Goal: Task Accomplishment & Management: Manage account settings

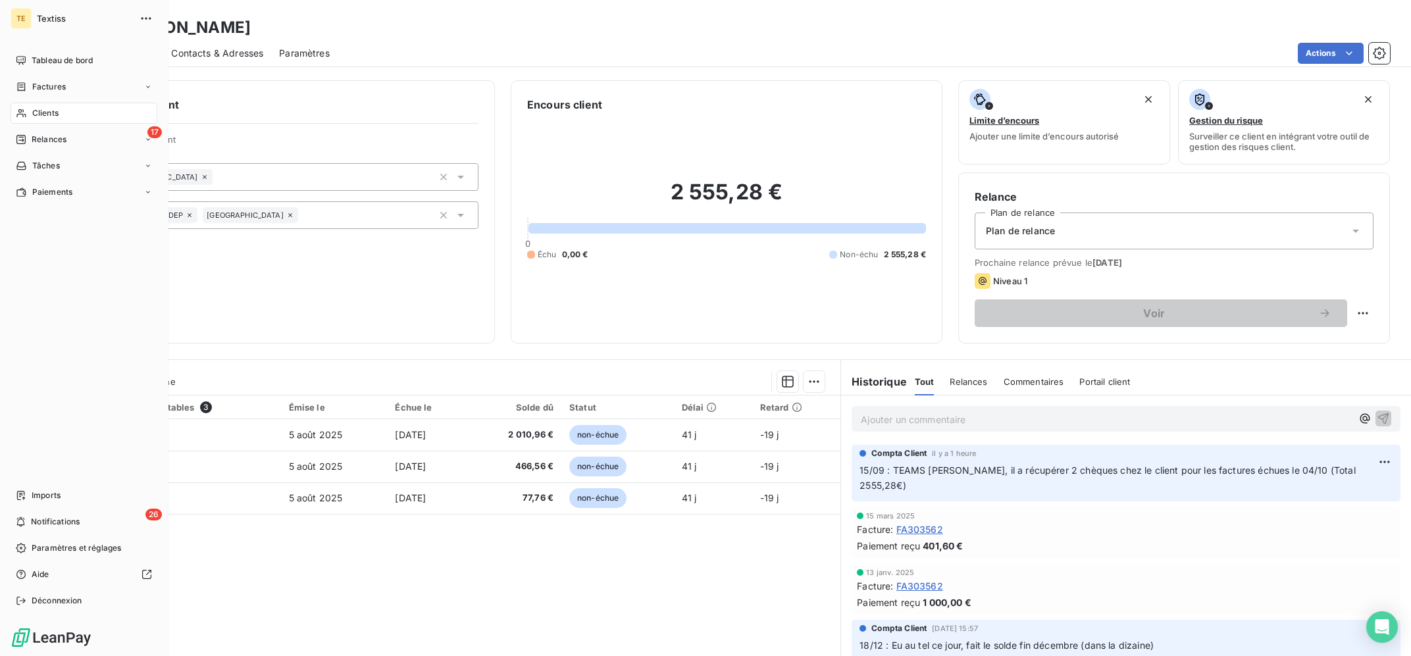
click at [25, 114] on icon at bounding box center [21, 113] width 11 height 11
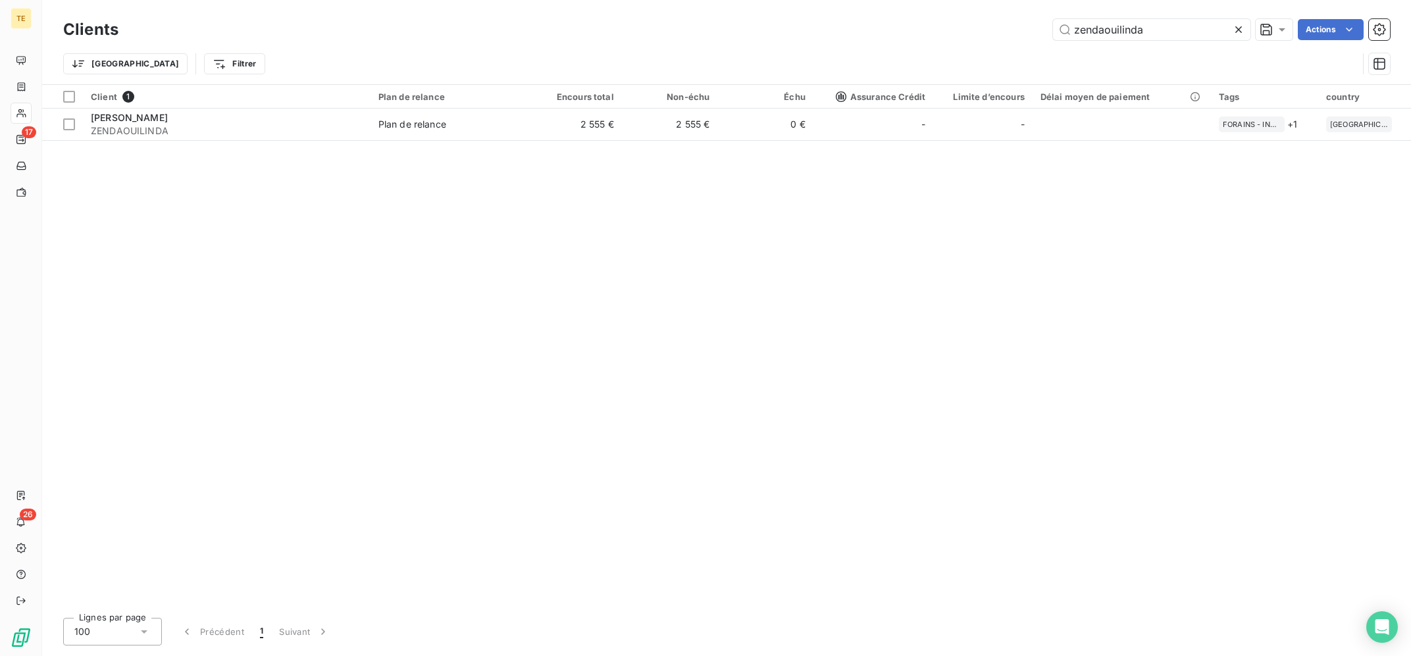
drag, startPoint x: 1121, startPoint y: 31, endPoint x: 1032, endPoint y: 20, distance: 90.1
click at [1053, 23] on input "zendaouilinda" at bounding box center [1151, 29] width 197 height 21
type input "KIDSADOS"
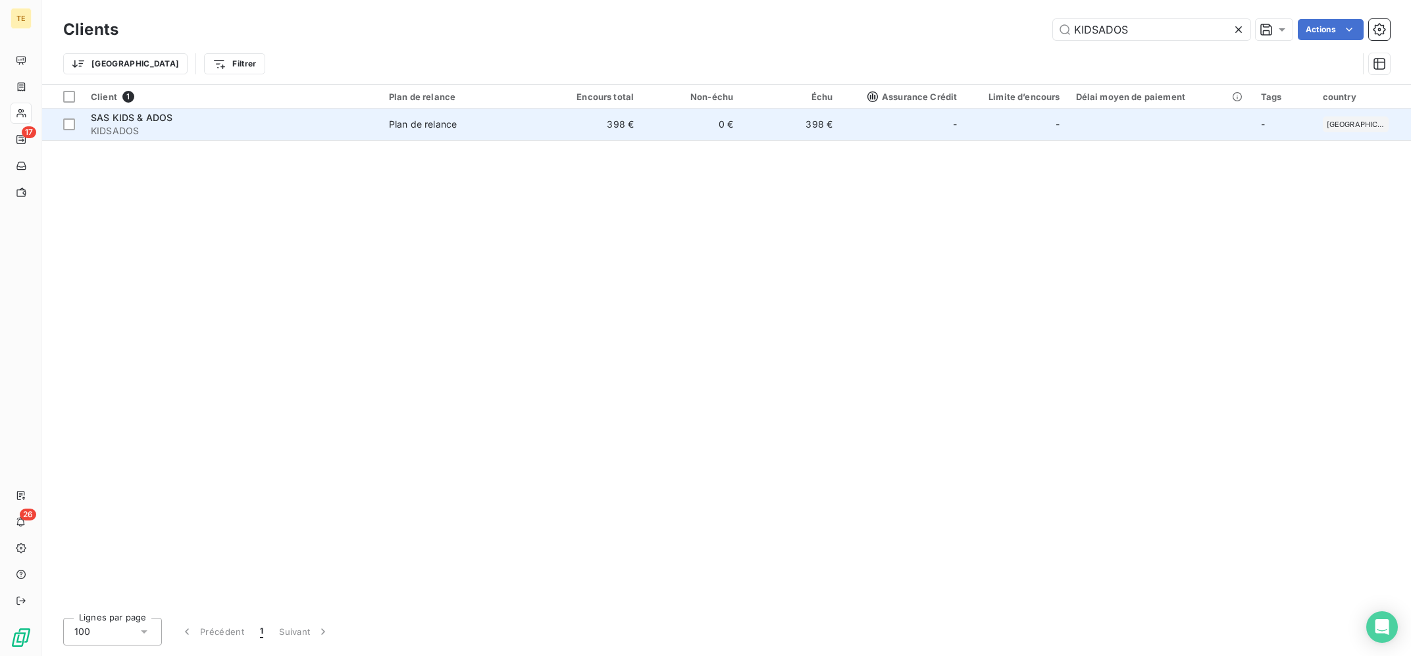
click at [576, 126] on td "398 €" at bounding box center [591, 125] width 99 height 32
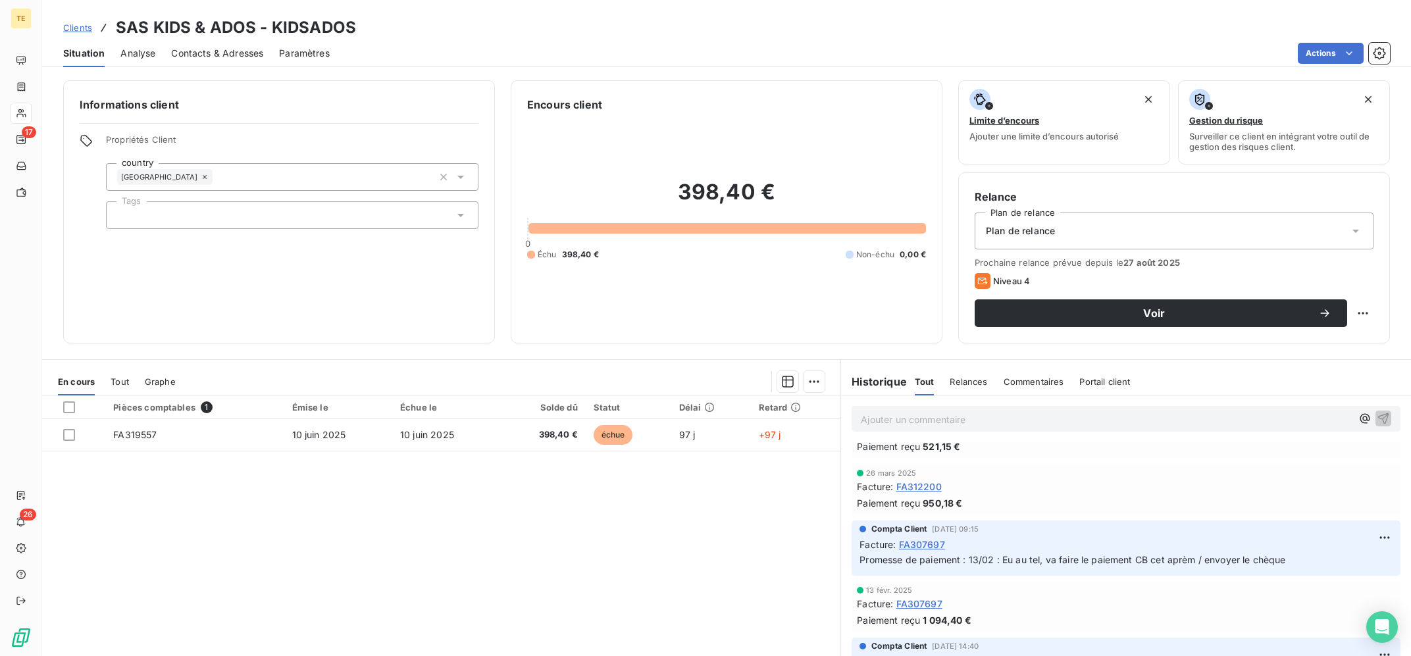
scroll to position [249, 0]
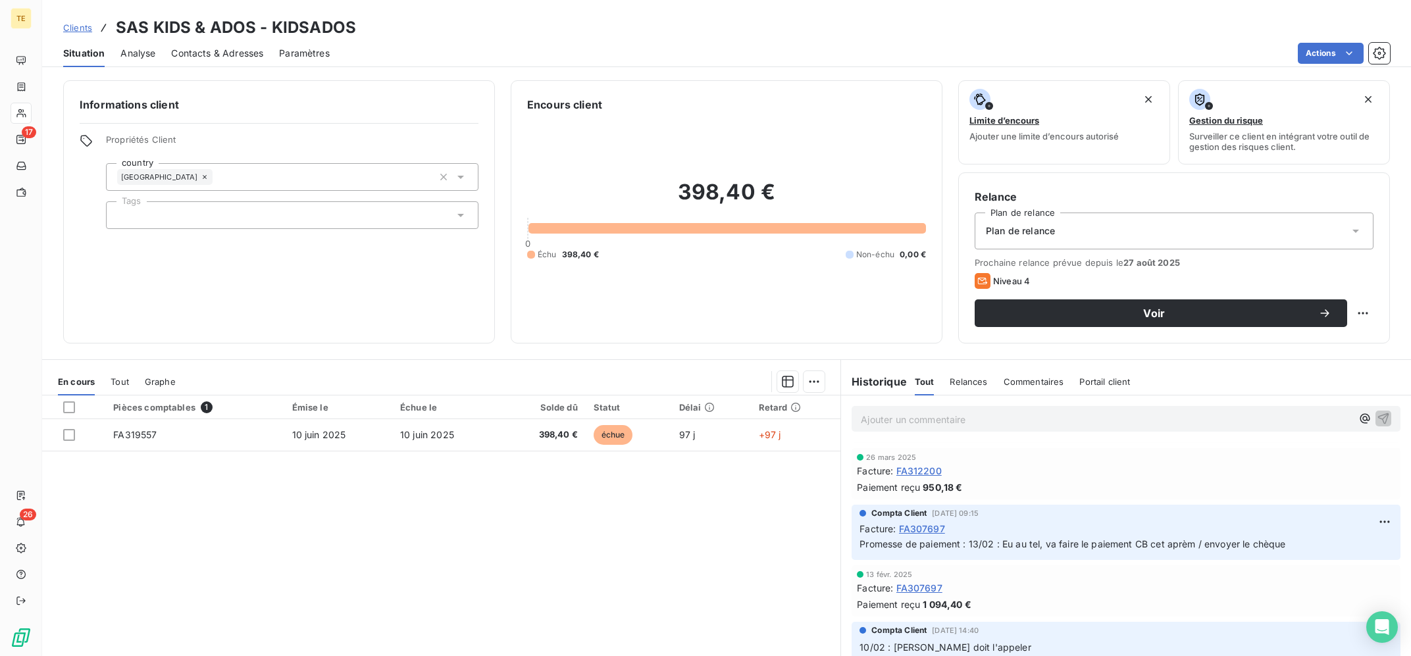
drag, startPoint x: 1197, startPoint y: 473, endPoint x: 1210, endPoint y: 497, distance: 27.1
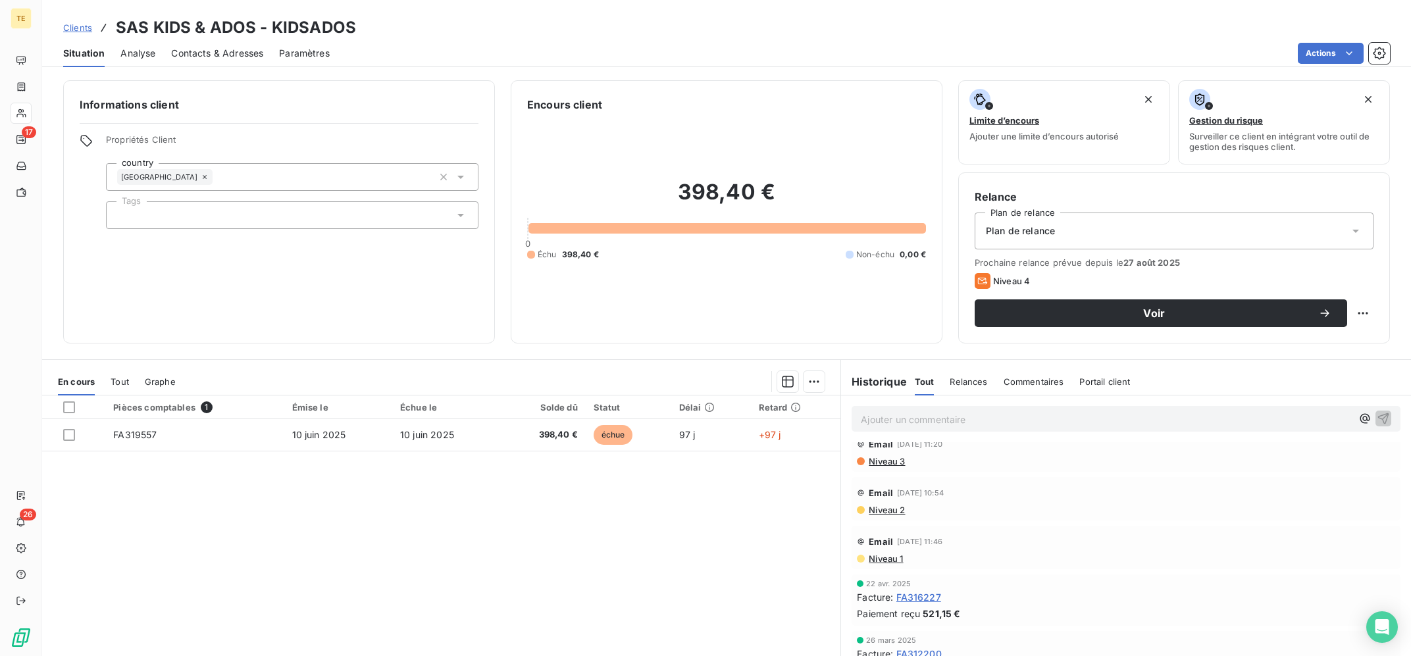
scroll to position [0, 0]
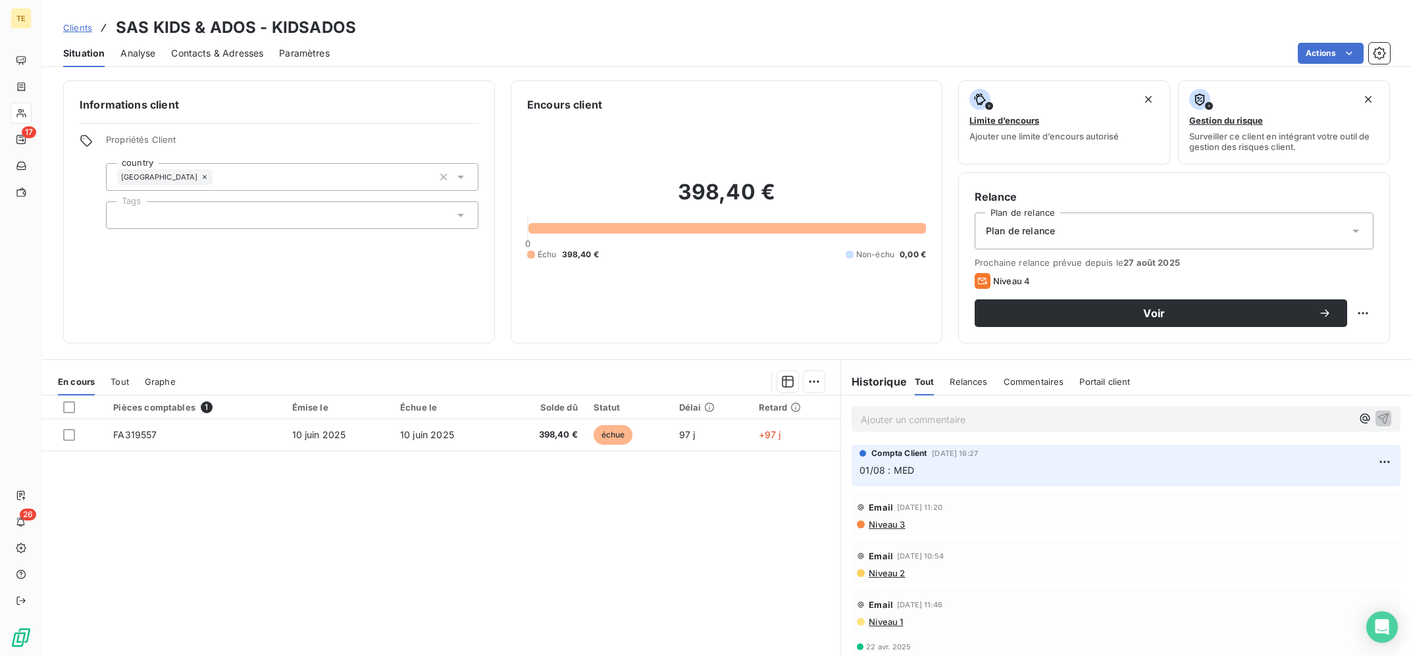
drag, startPoint x: 1190, startPoint y: 540, endPoint x: 1184, endPoint y: 466, distance: 73.9
drag, startPoint x: 1007, startPoint y: 557, endPoint x: 1004, endPoint y: 515, distance: 41.5
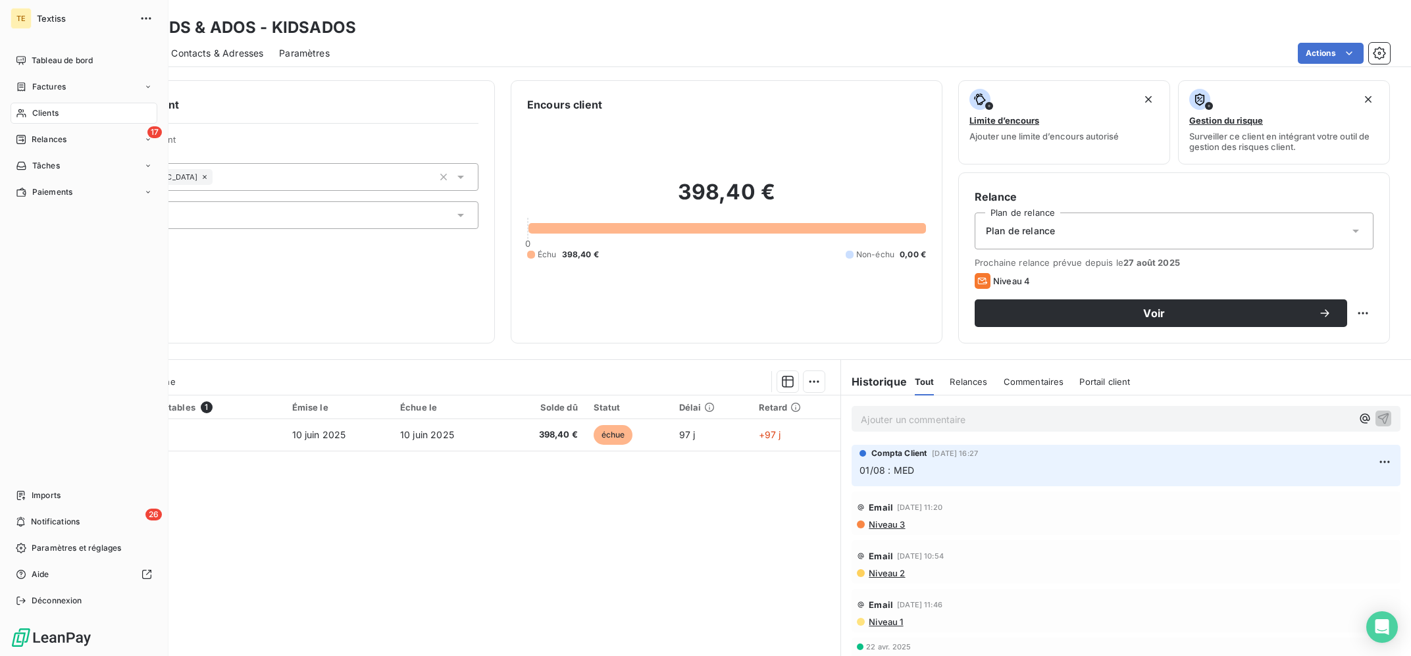
click at [28, 111] on div "Clients" at bounding box center [84, 113] width 147 height 21
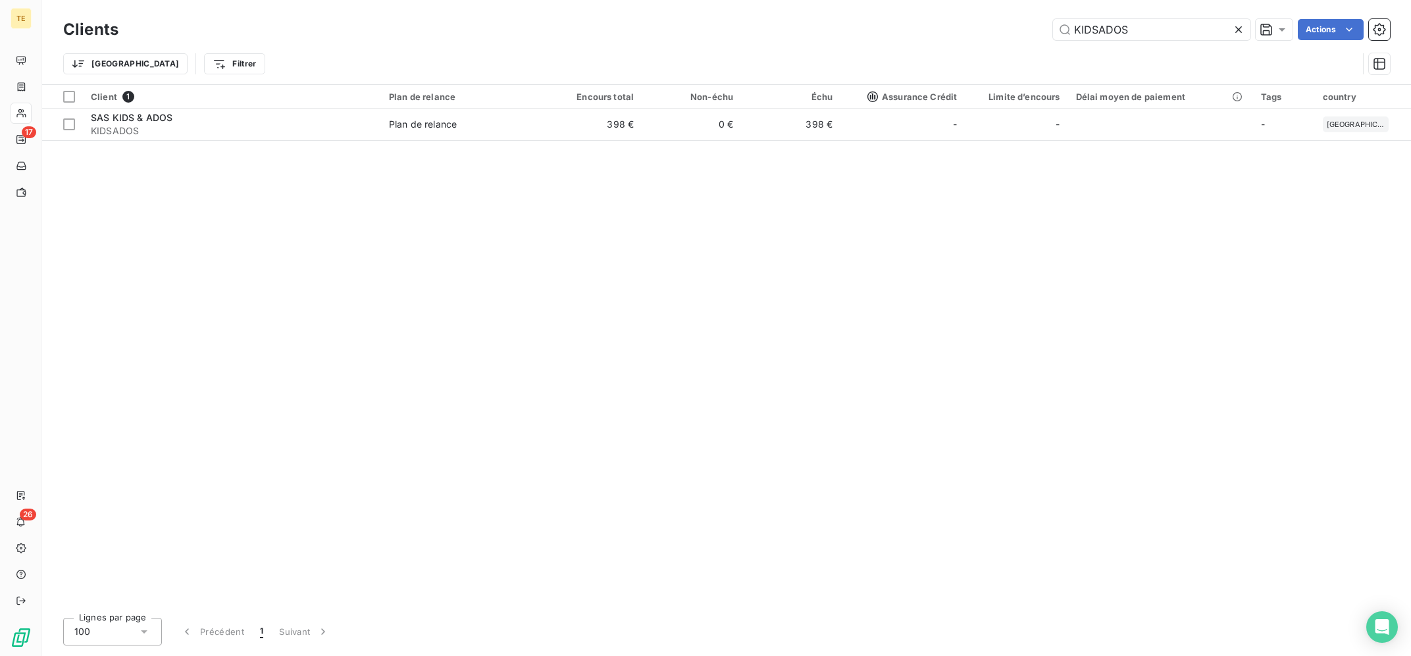
drag, startPoint x: 1166, startPoint y: 23, endPoint x: 955, endPoint y: 34, distance: 210.8
click at [1053, 34] on input "KIDSADOS" at bounding box center [1151, 29] width 197 height 21
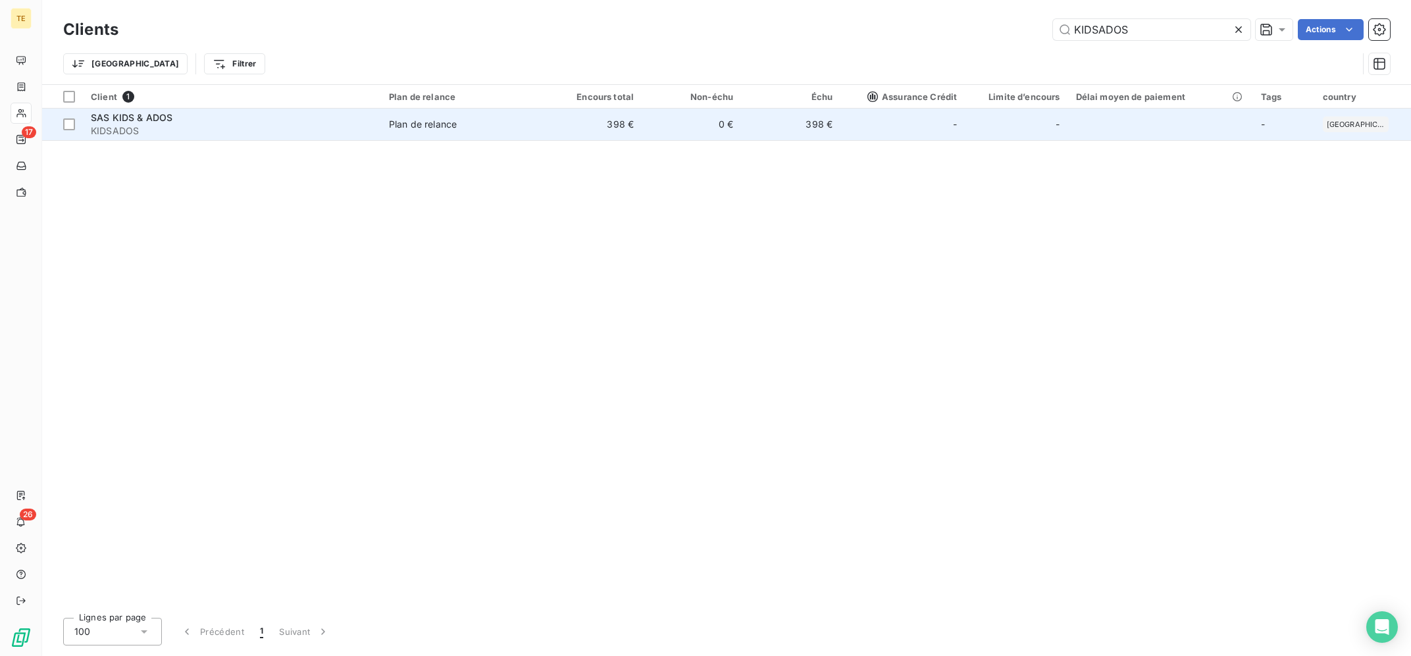
click at [244, 135] on span "KIDSADOS" at bounding box center [232, 130] width 282 height 13
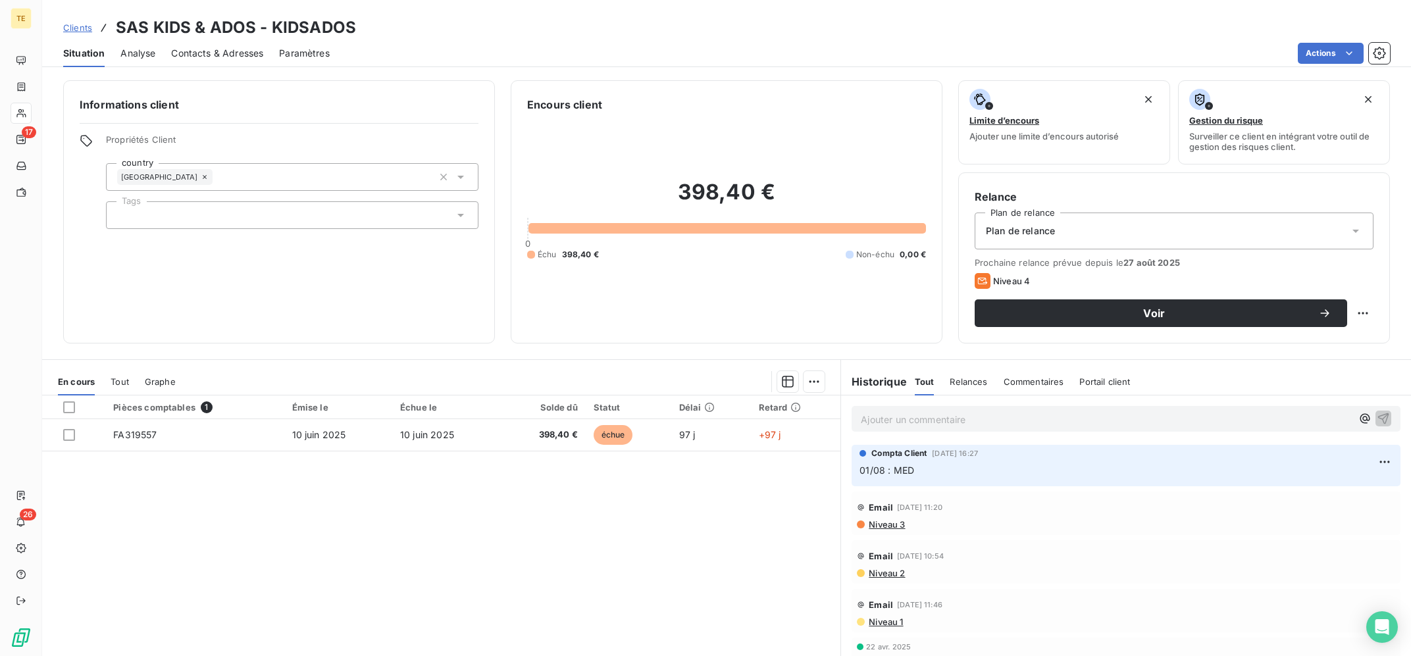
click at [938, 395] on div "Tout Relances Commentaires Portail client" at bounding box center [1023, 382] width 216 height 28
click at [946, 421] on p "Ajouter un commentaire ﻿" at bounding box center [1106, 419] width 491 height 16
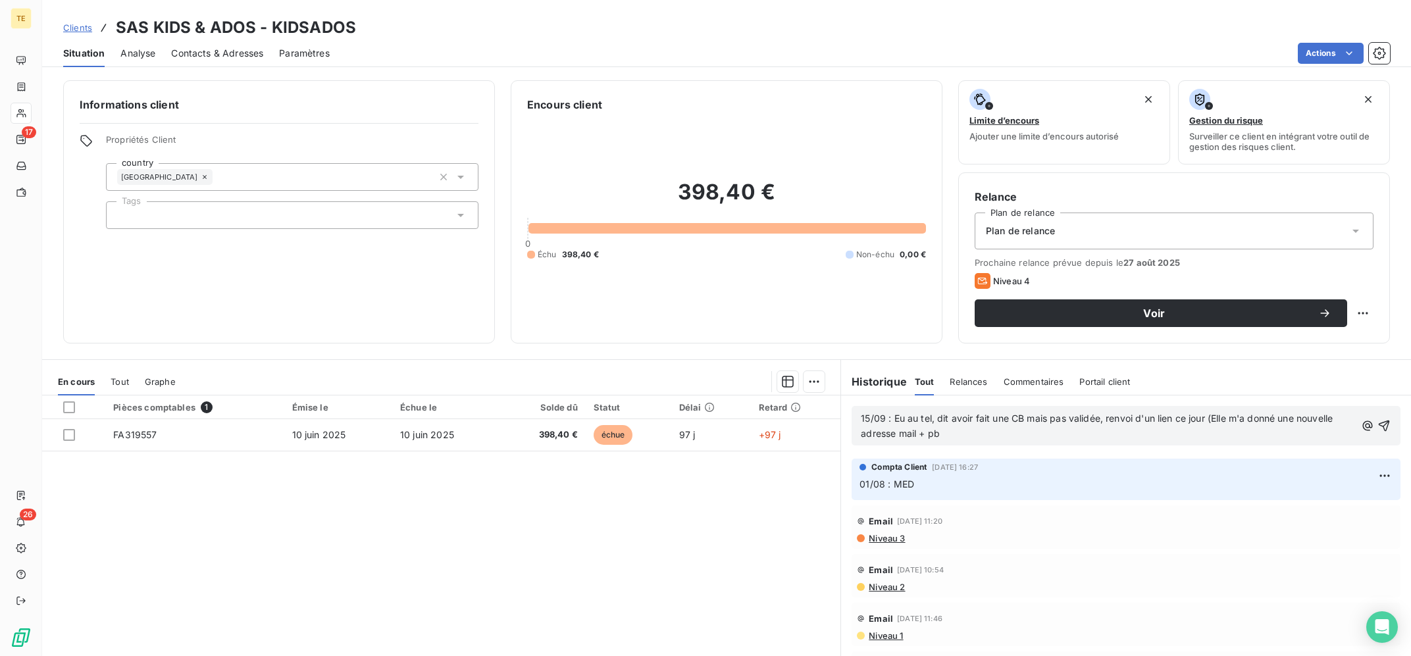
click at [646, 599] on div "Pièces comptables 1 Émise le Échue le Solde dû Statut Délai Retard FA319557 [DA…" at bounding box center [441, 521] width 798 height 253
click at [1028, 441] on p "15/09 : Eu au tel, dit avoir fait une CB mais pas validée, renvoi d'un lien ce …" at bounding box center [1108, 426] width 494 height 30
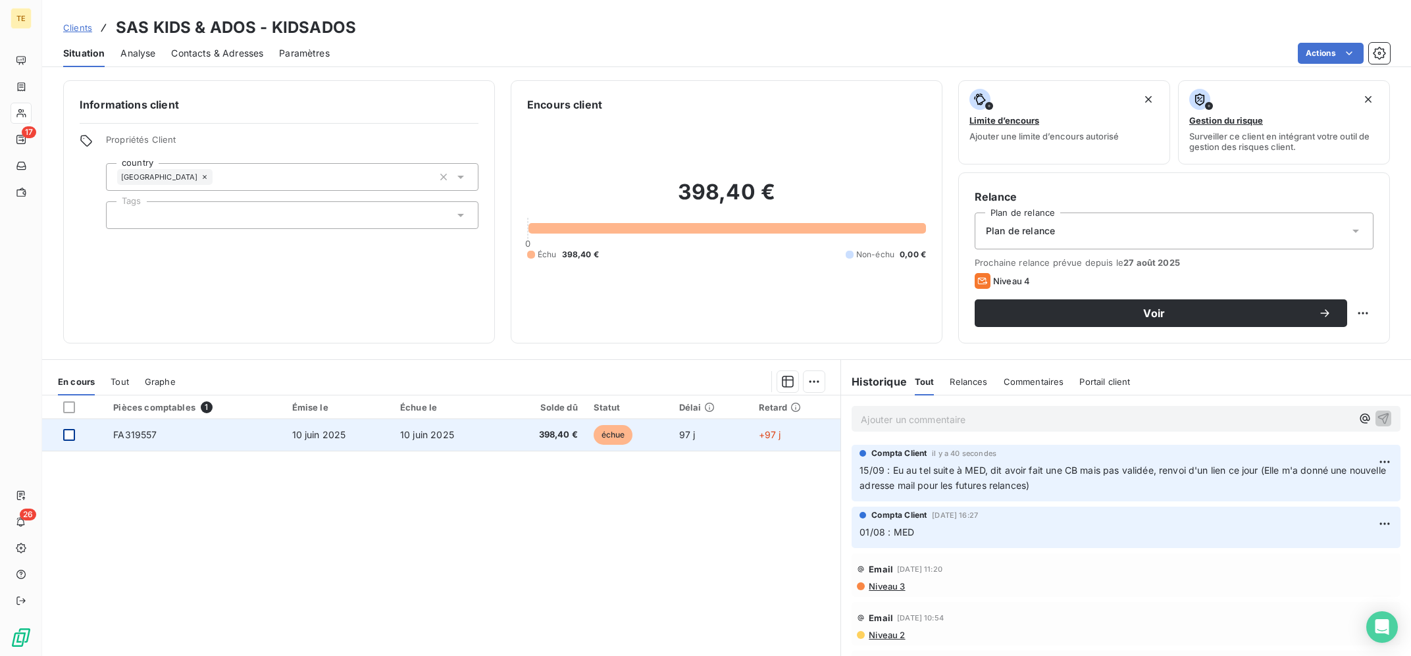
click at [68, 431] on div at bounding box center [69, 435] width 12 height 12
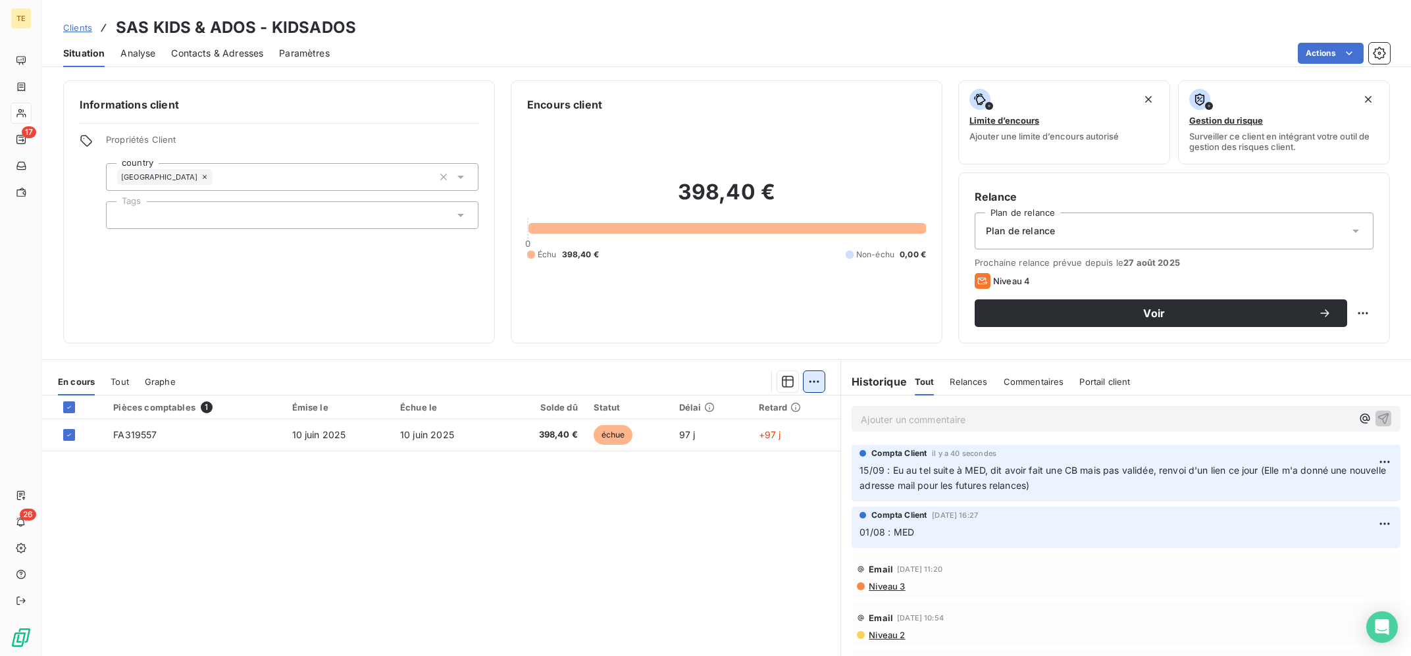
click at [814, 380] on html "TE 17 26 Clients SAS KIDS & ADOS - KIDSADOS Situation Analyse Contacts & Adress…" at bounding box center [705, 328] width 1411 height 656
click at [780, 423] on div "Mettre en litige (1 facture) Ajouter une promesse de paiement (1 facture)" at bounding box center [701, 422] width 243 height 55
click at [786, 423] on div "Mettre en litige (1 facture) Ajouter une promesse de paiement (1 facture)" at bounding box center [701, 422] width 243 height 55
click at [794, 429] on div "Ajouter une promesse de paiement (1 facture)" at bounding box center [702, 434] width 232 height 21
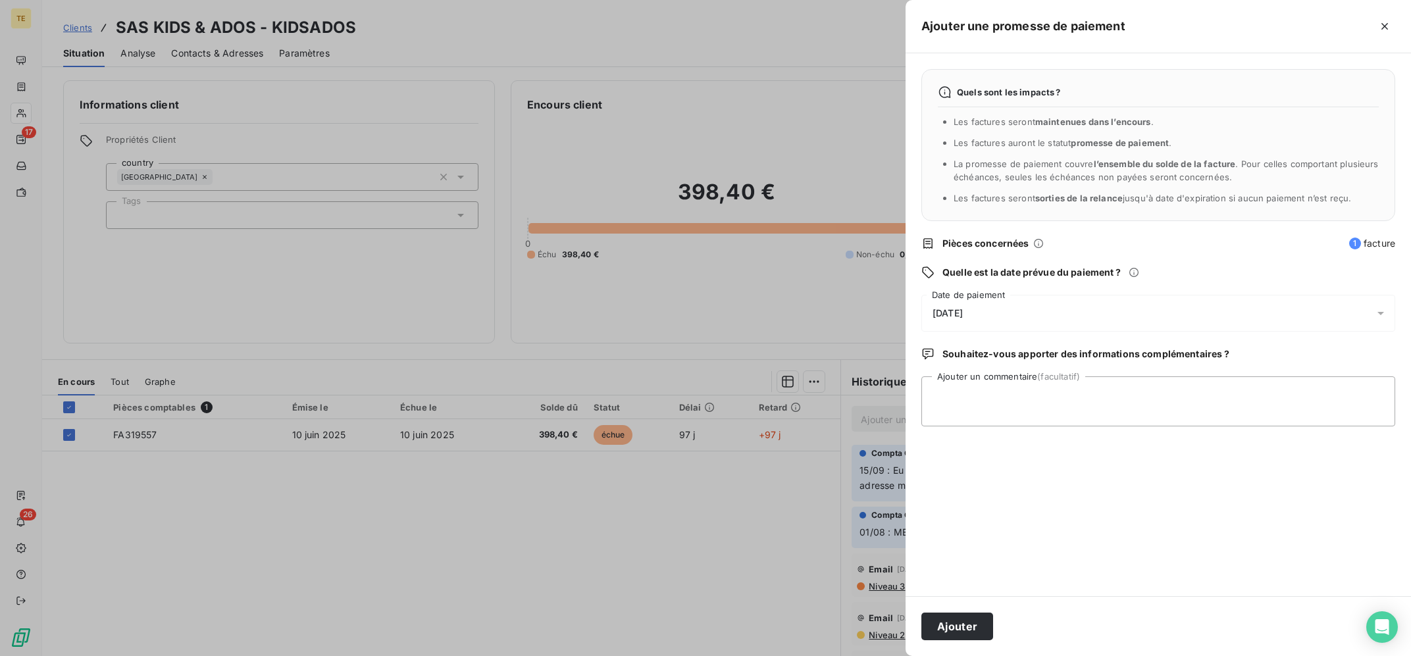
click at [991, 313] on div "[DATE]" at bounding box center [1158, 313] width 474 height 37
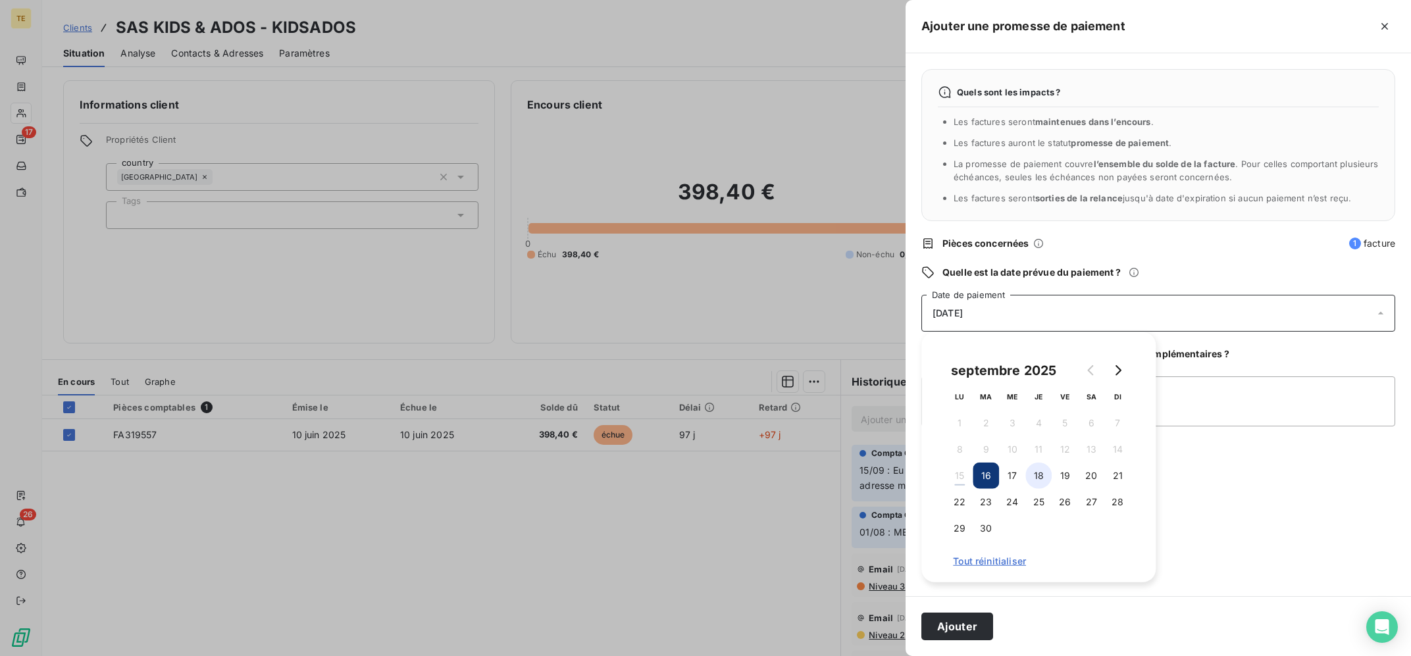
click at [1032, 475] on button "18" at bounding box center [1038, 476] width 26 height 26
click at [963, 499] on button "22" at bounding box center [959, 502] width 26 height 26
click at [1208, 411] on textarea "Ajouter un commentaire (facultatif)" at bounding box center [1158, 401] width 474 height 50
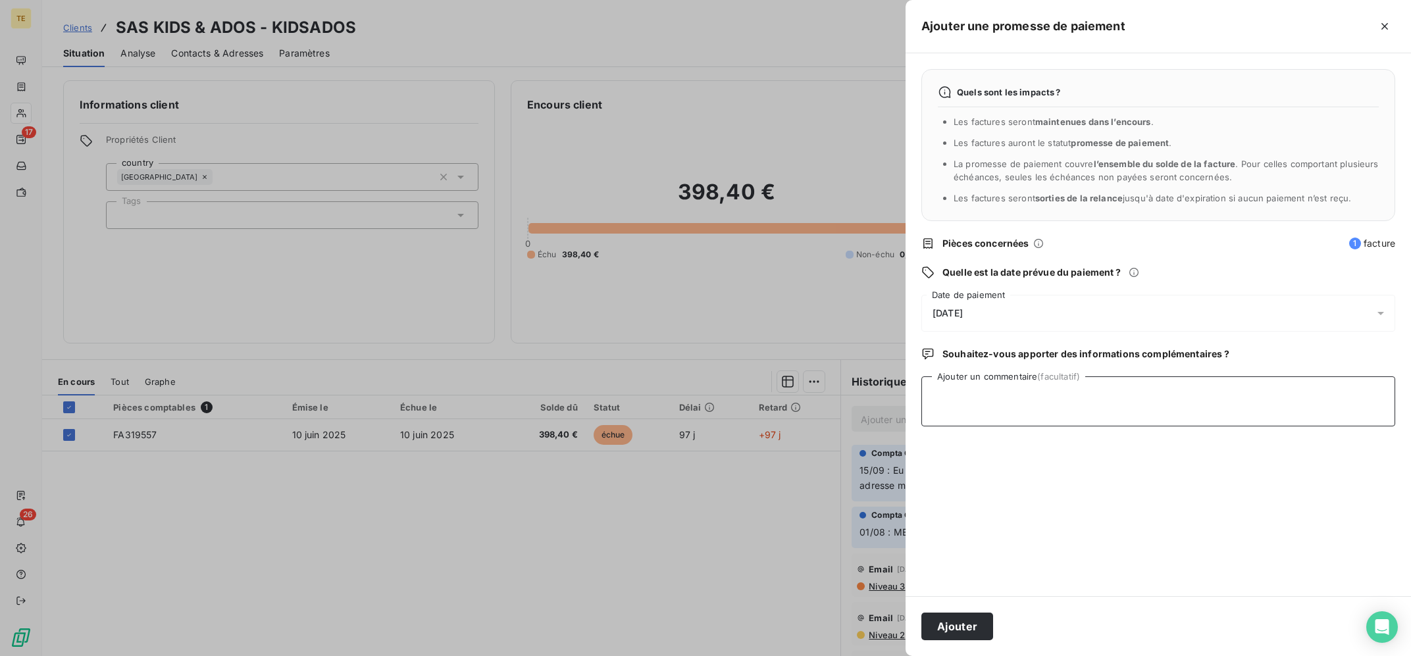
click at [1066, 396] on textarea "Ajouter un commentaire (facultatif)" at bounding box center [1158, 401] width 474 height 50
click at [950, 631] on button "Ajouter" at bounding box center [957, 627] width 72 height 28
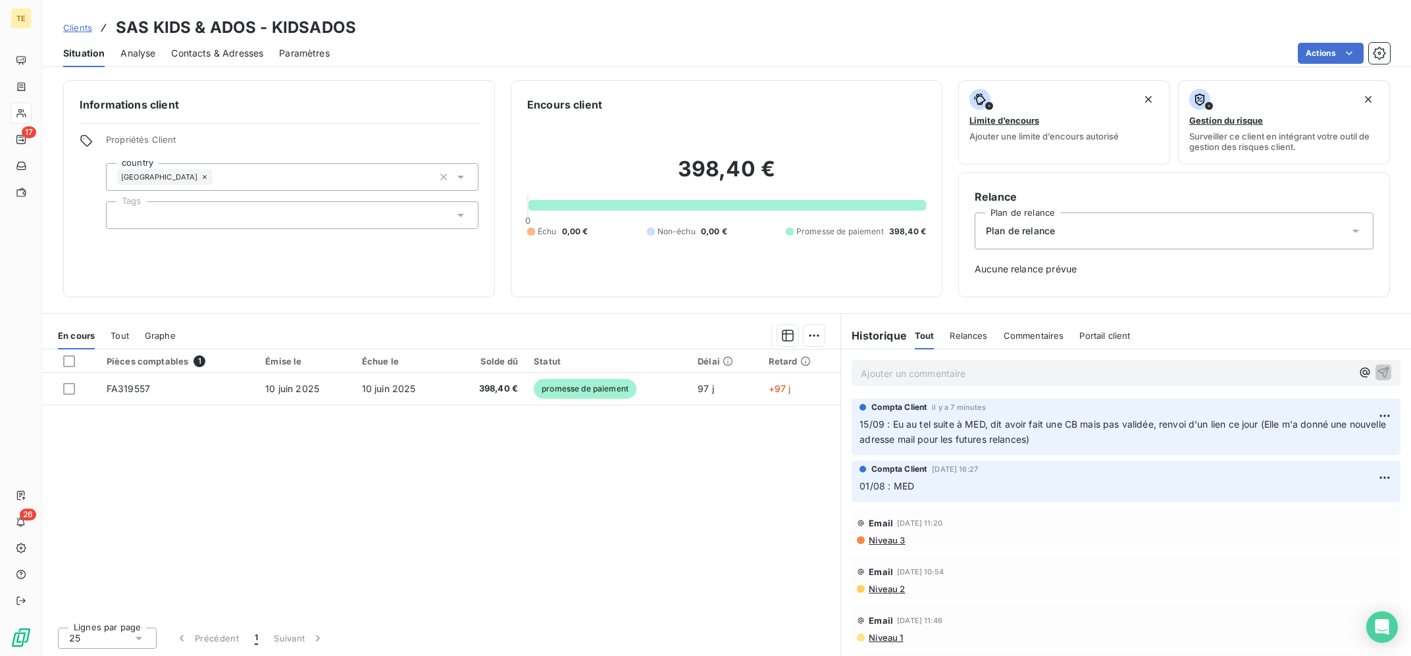
click at [30, 102] on nav "17" at bounding box center [21, 126] width 20 height 153
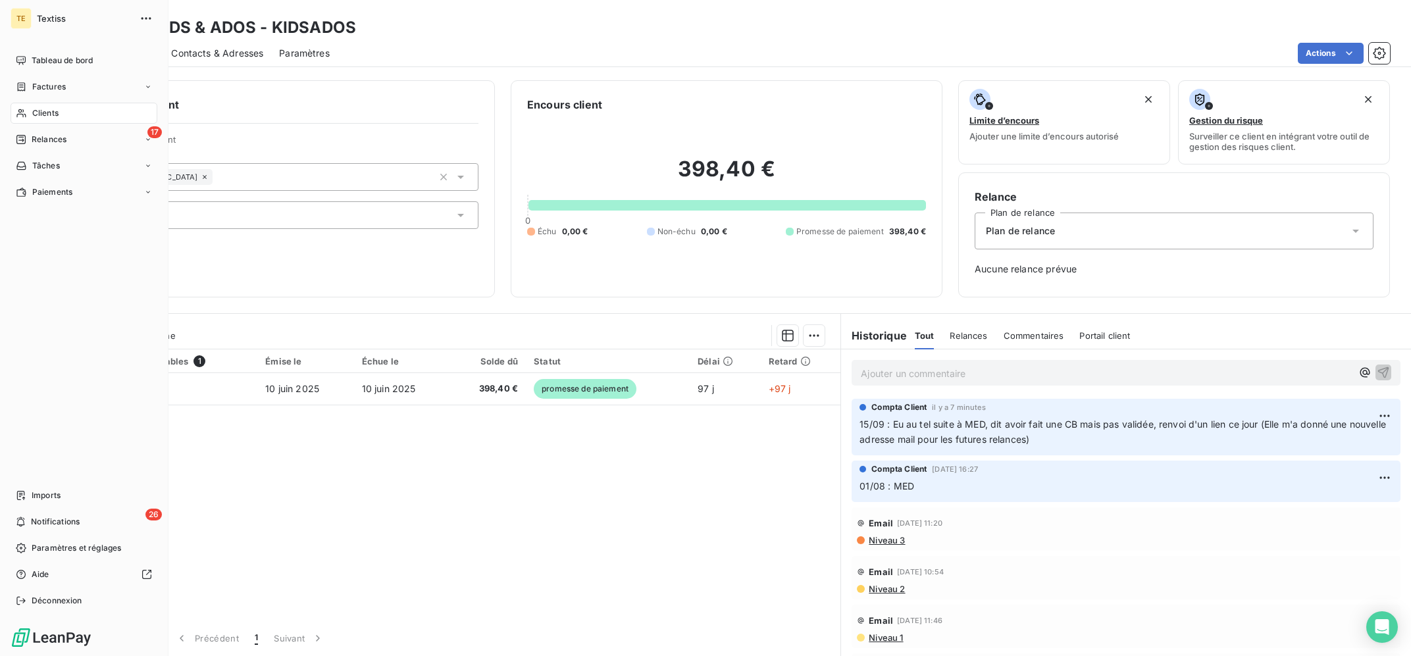
click at [40, 114] on span "Clients" at bounding box center [45, 113] width 26 height 12
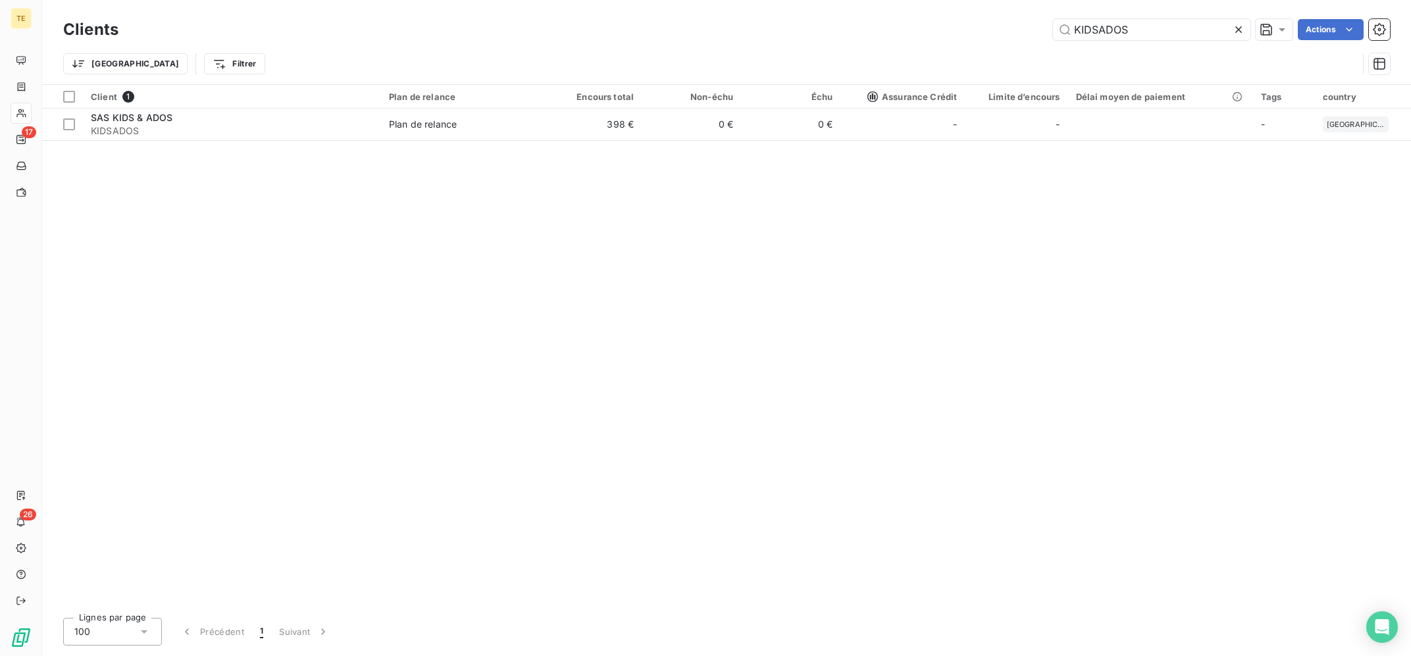
drag, startPoint x: 1122, startPoint y: 31, endPoint x: 951, endPoint y: 14, distance: 171.9
click at [1053, 19] on input "KIDSADOS" at bounding box center [1151, 29] width 197 height 21
drag, startPoint x: 1144, startPoint y: 18, endPoint x: 961, endPoint y: 43, distance: 184.0
click at [963, 43] on div "Clients KIDSADOS Actions" at bounding box center [726, 30] width 1326 height 28
drag, startPoint x: 1134, startPoint y: 31, endPoint x: 857, endPoint y: -12, distance: 280.3
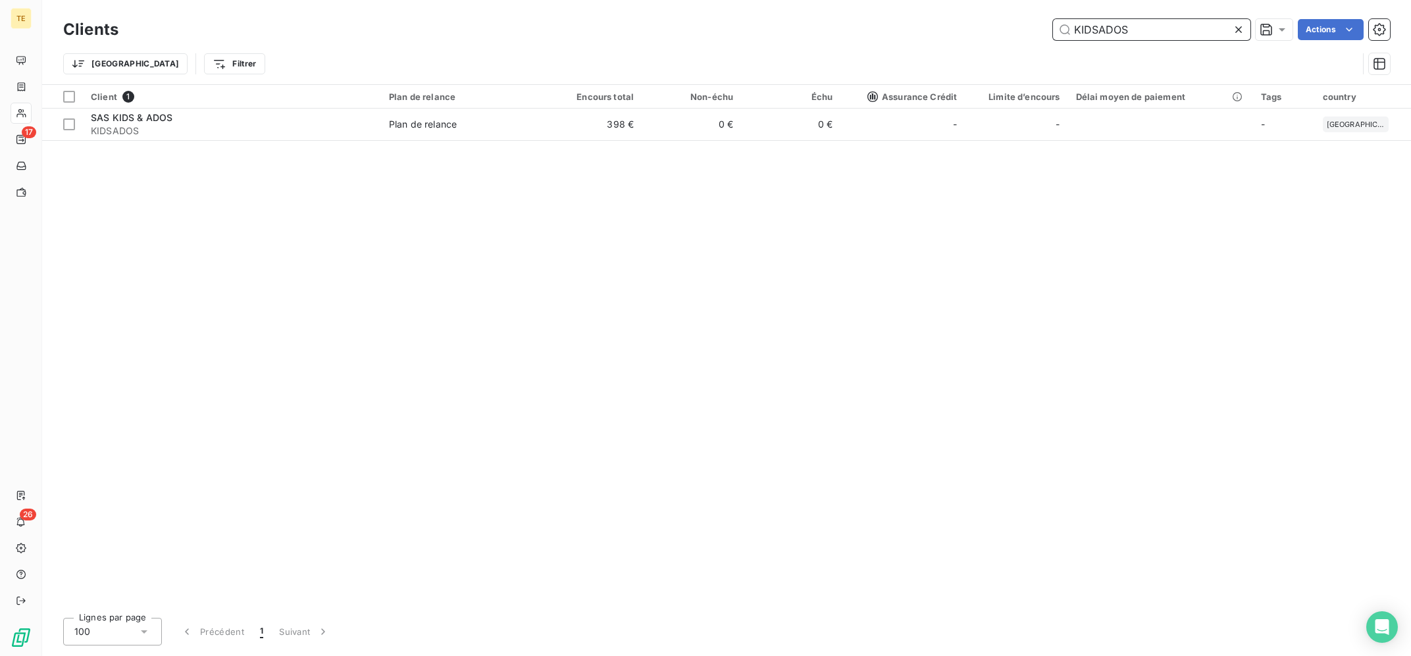
click at [1053, 19] on input "KIDSADOS" at bounding box center [1151, 29] width 197 height 21
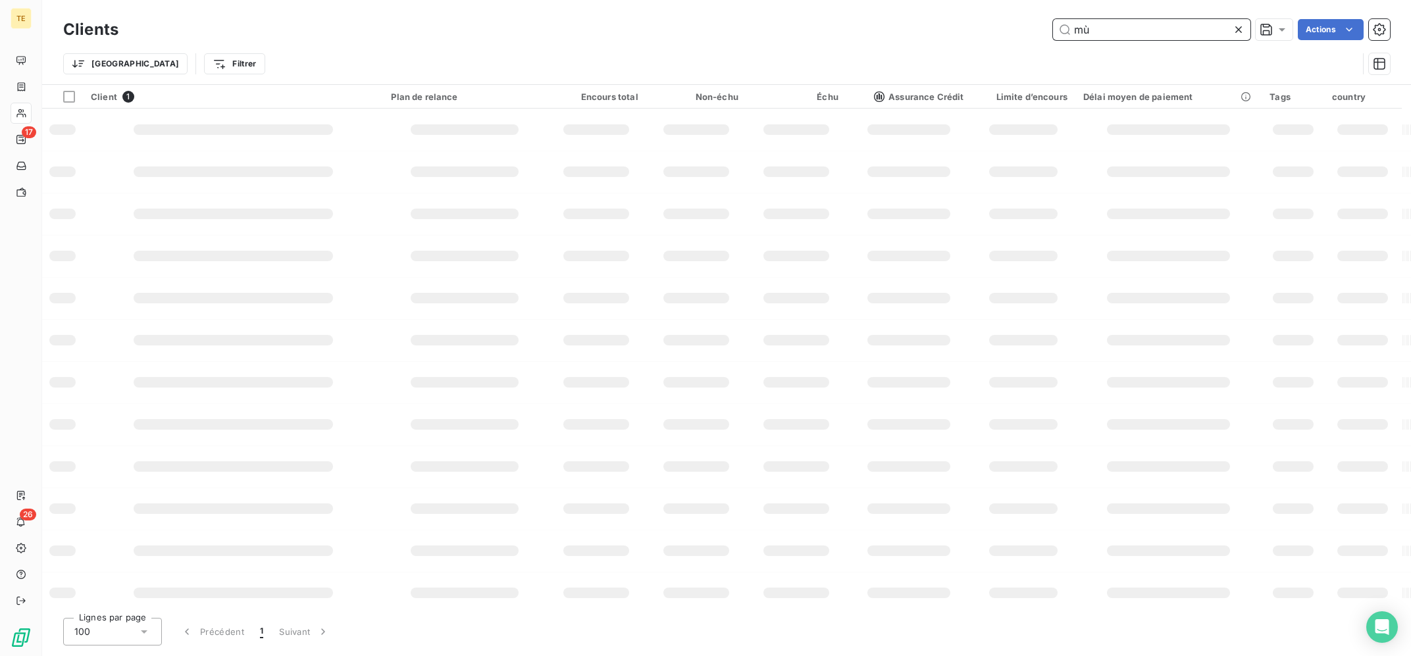
type input "m"
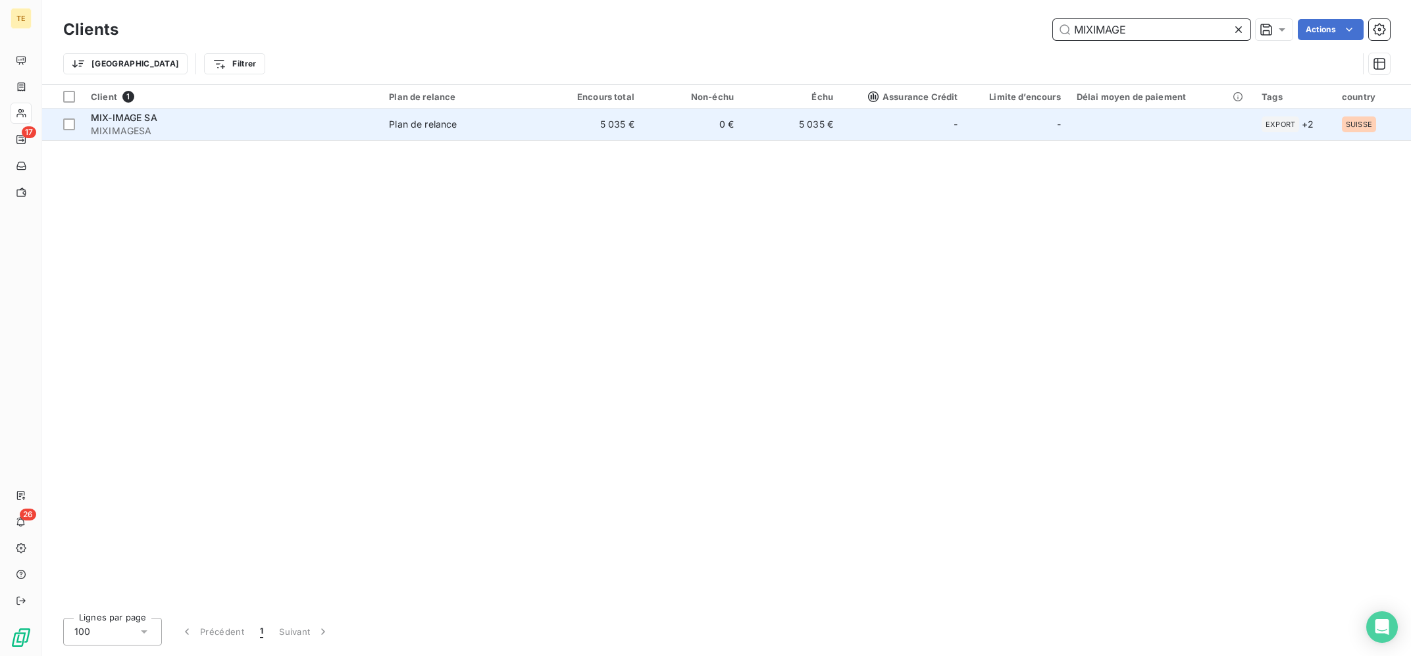
type input "MIXIMAGE"
click at [468, 117] on td "Plan de relance" at bounding box center [462, 125] width 162 height 32
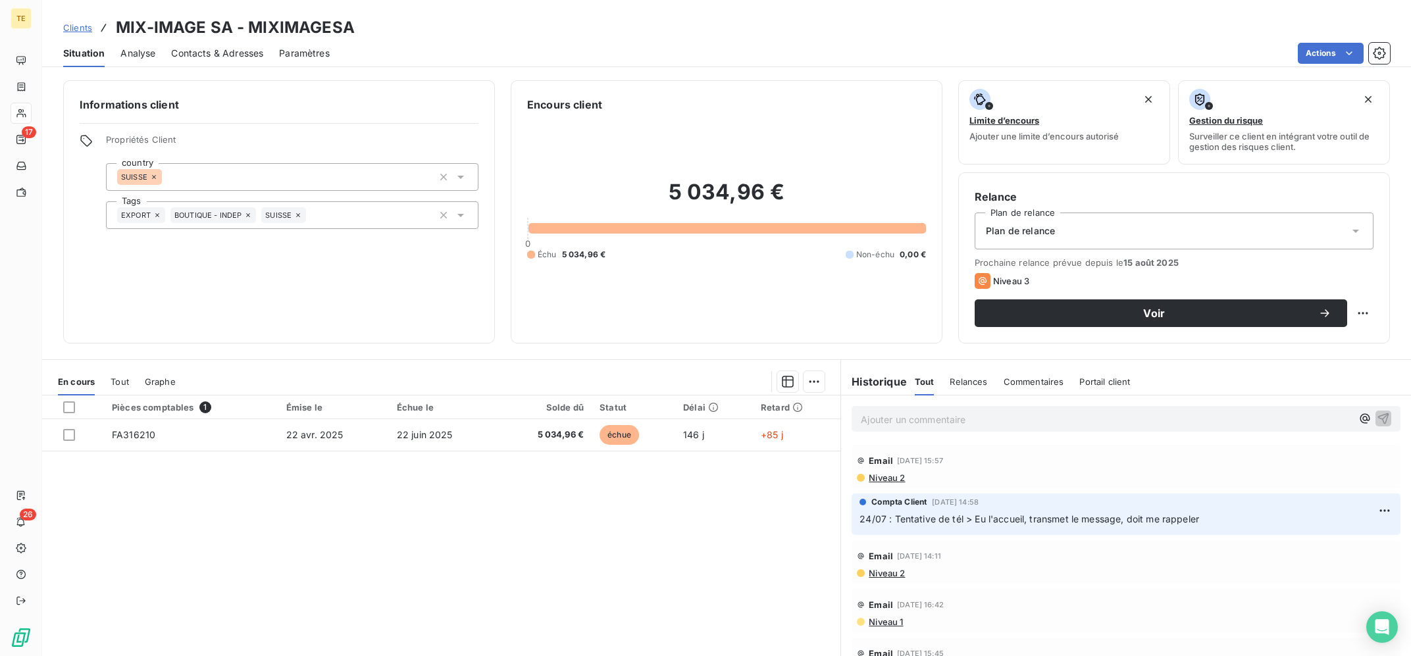
click at [407, 522] on div "Pièces comptables 1 Émise le Échue le Solde dû Statut Délai Retard FA316210 [DA…" at bounding box center [441, 521] width 798 height 253
click at [740, 562] on div "Pièces comptables 1 Émise le Échue le Solde dû Statut Délai Retard FA316210 [DA…" at bounding box center [441, 521] width 798 height 253
click at [1019, 430] on div "Ajouter un commentaire ﻿" at bounding box center [1125, 419] width 549 height 26
click at [1007, 423] on p "Ajouter un commentaire ﻿" at bounding box center [1106, 419] width 491 height 16
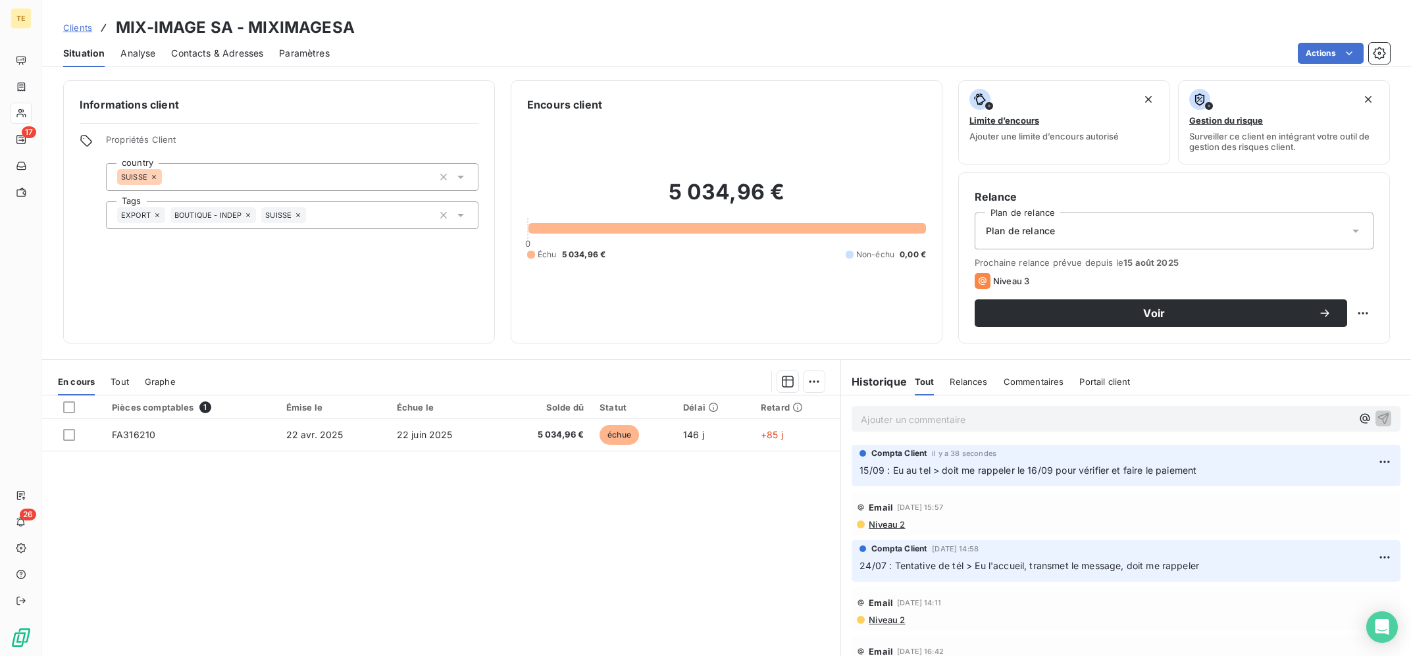
click at [739, 601] on div "Pièces comptables 1 Émise le Échue le Solde dû Statut Délai Retard FA316210 [DA…" at bounding box center [441, 521] width 798 height 253
click at [1149, 467] on span "15/09 : Eu au tel > doit me rappeler le 16/09 pour vérifier et faire le paiement" at bounding box center [1027, 470] width 337 height 11
click at [1366, 307] on html "TE 17 26 Clients MIX-IMAGE SA - MIXIMAGESA Situation Analyse Contacts & Adresse…" at bounding box center [705, 328] width 1411 height 656
click at [1339, 336] on div "Replanifier cette action" at bounding box center [1309, 342] width 118 height 21
select select "8"
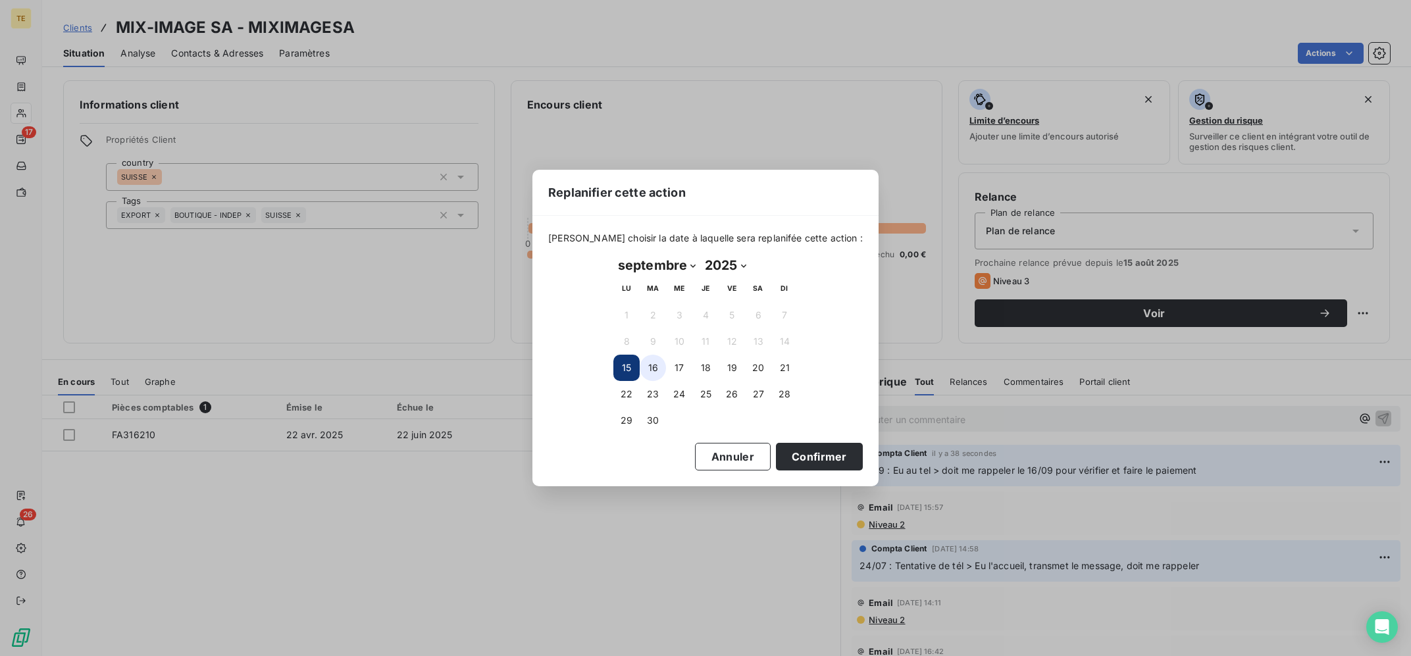
click at [653, 372] on button "16" at bounding box center [653, 368] width 26 height 26
click at [808, 455] on button "Confirmer" at bounding box center [819, 457] width 87 height 28
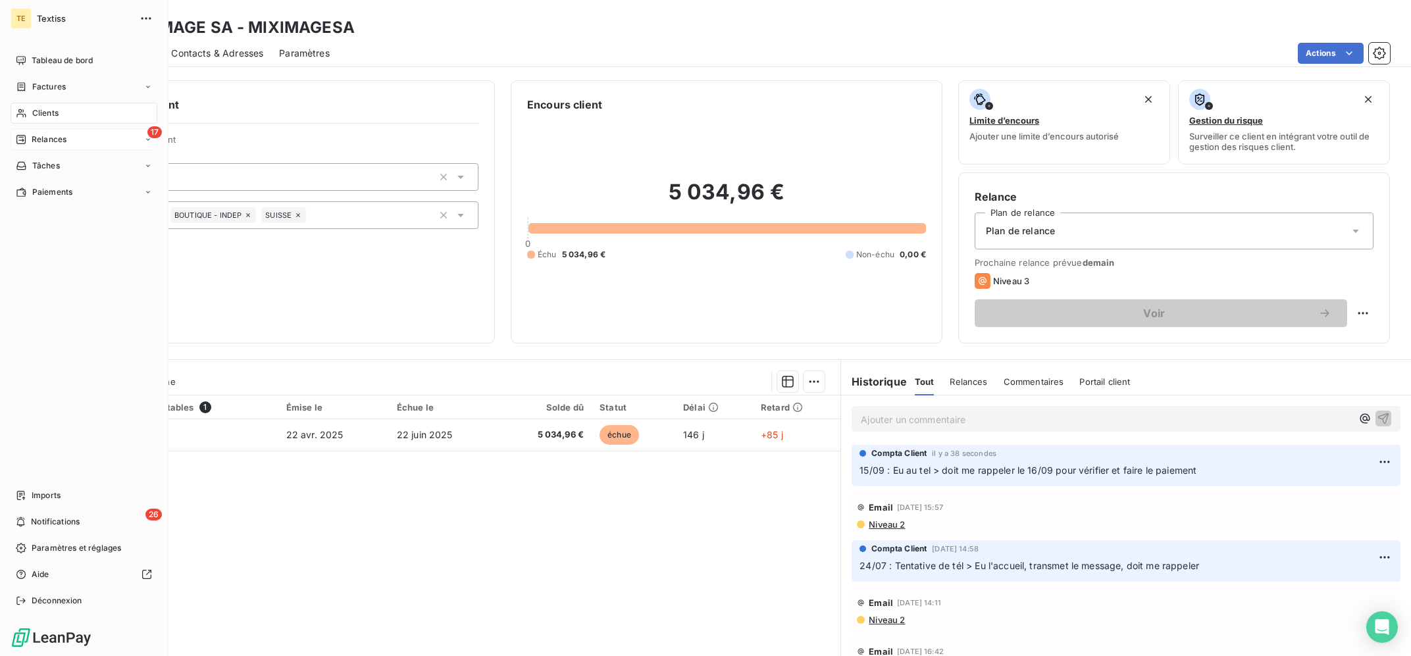
click at [26, 134] on icon at bounding box center [21, 139] width 11 height 11
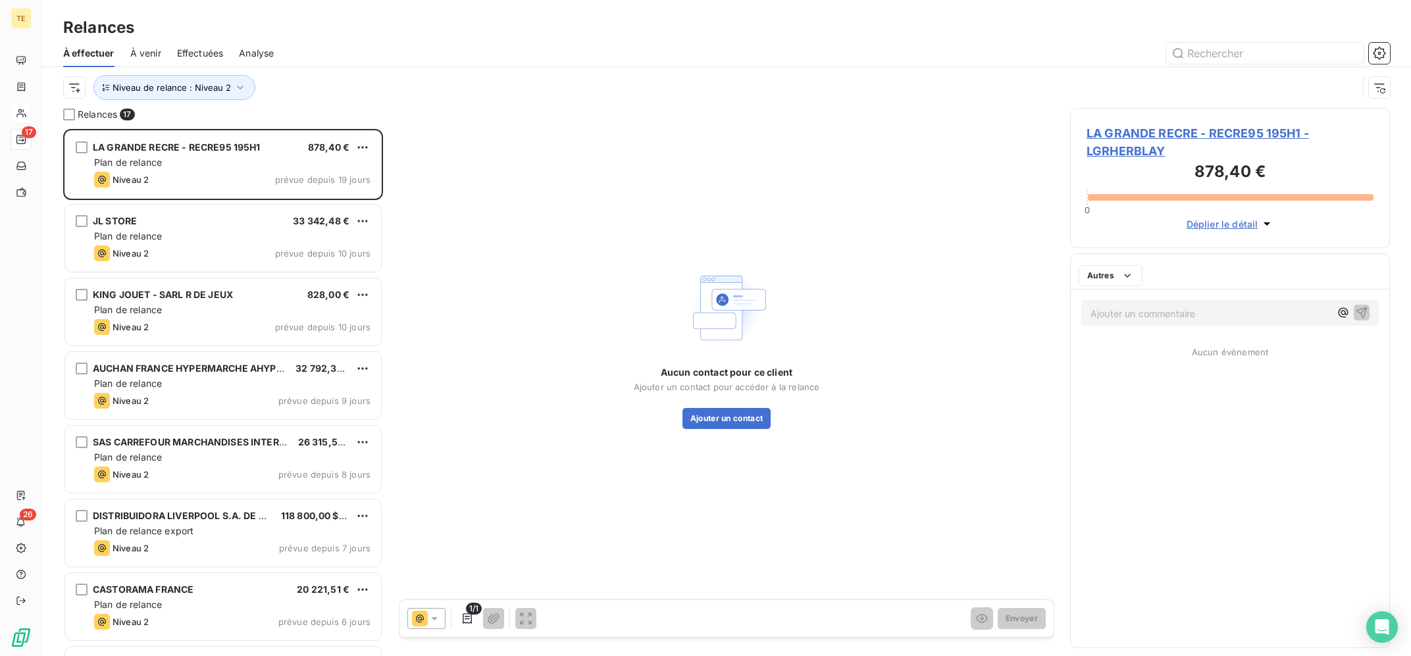
scroll to position [526, 319]
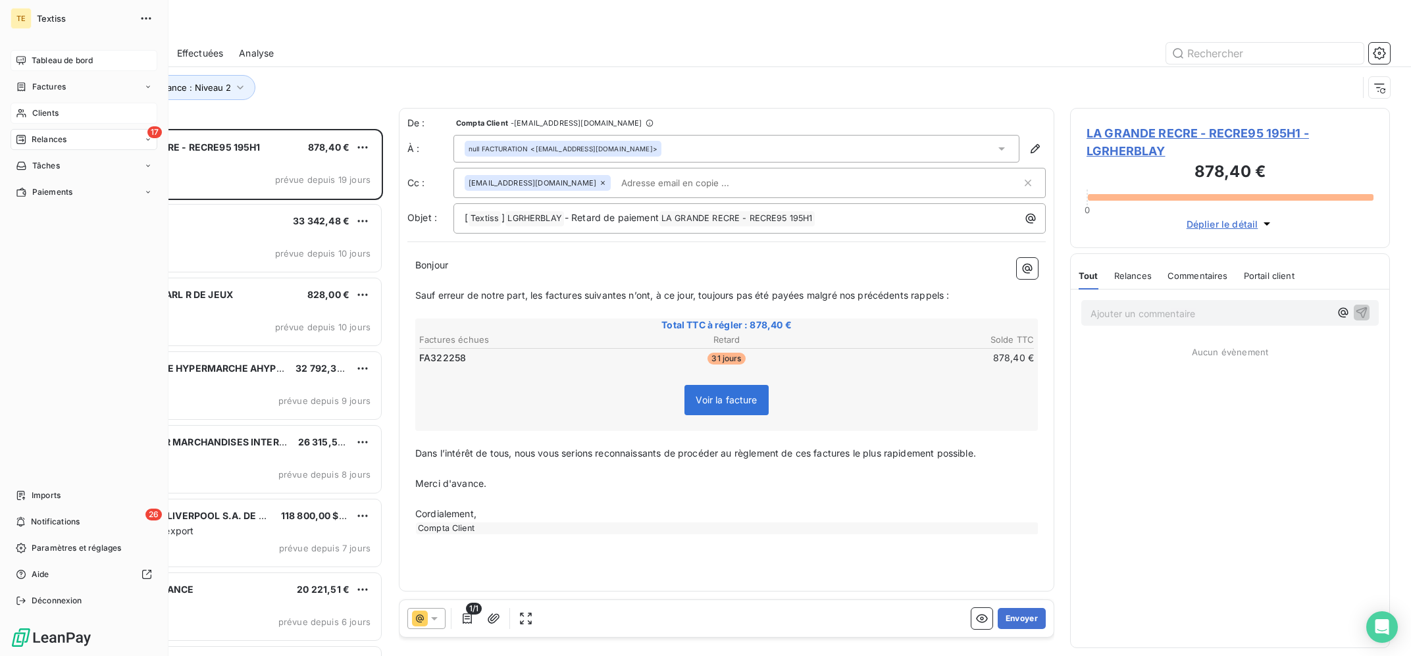
click at [15, 57] on div "Tableau de bord" at bounding box center [84, 60] width 147 height 21
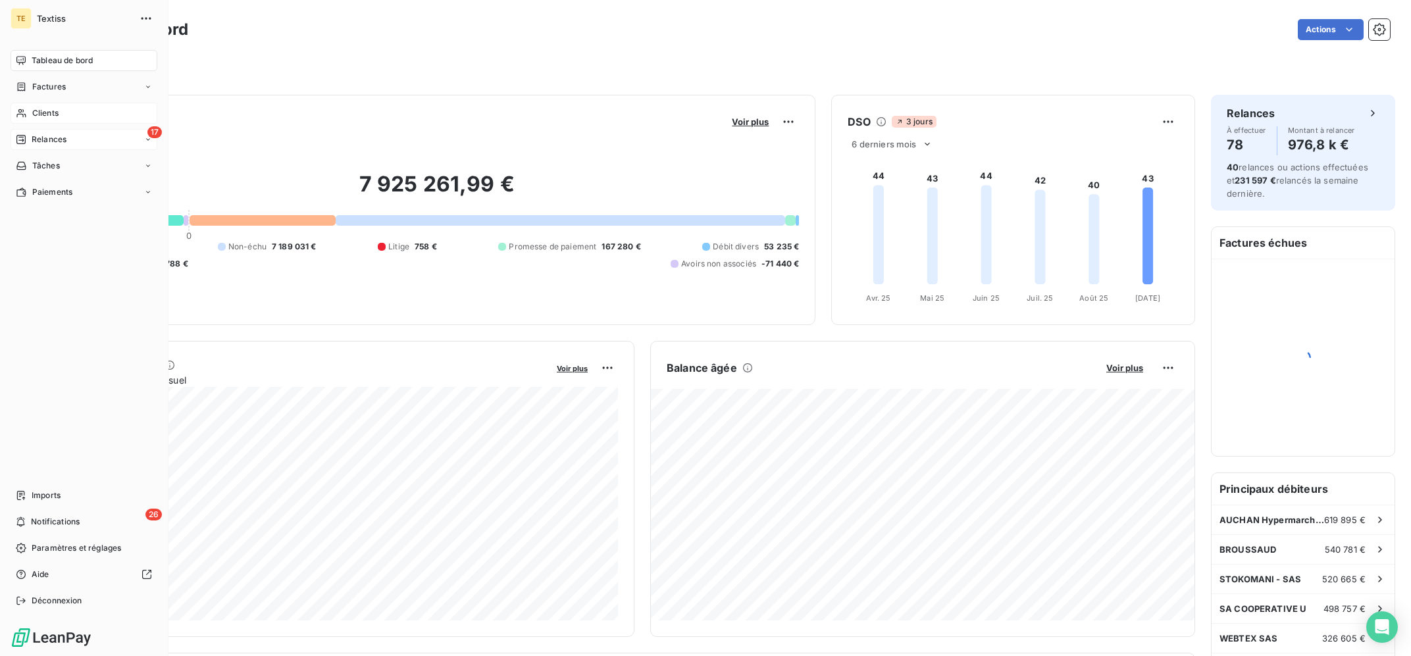
click at [63, 147] on div "17 Relances" at bounding box center [84, 139] width 147 height 21
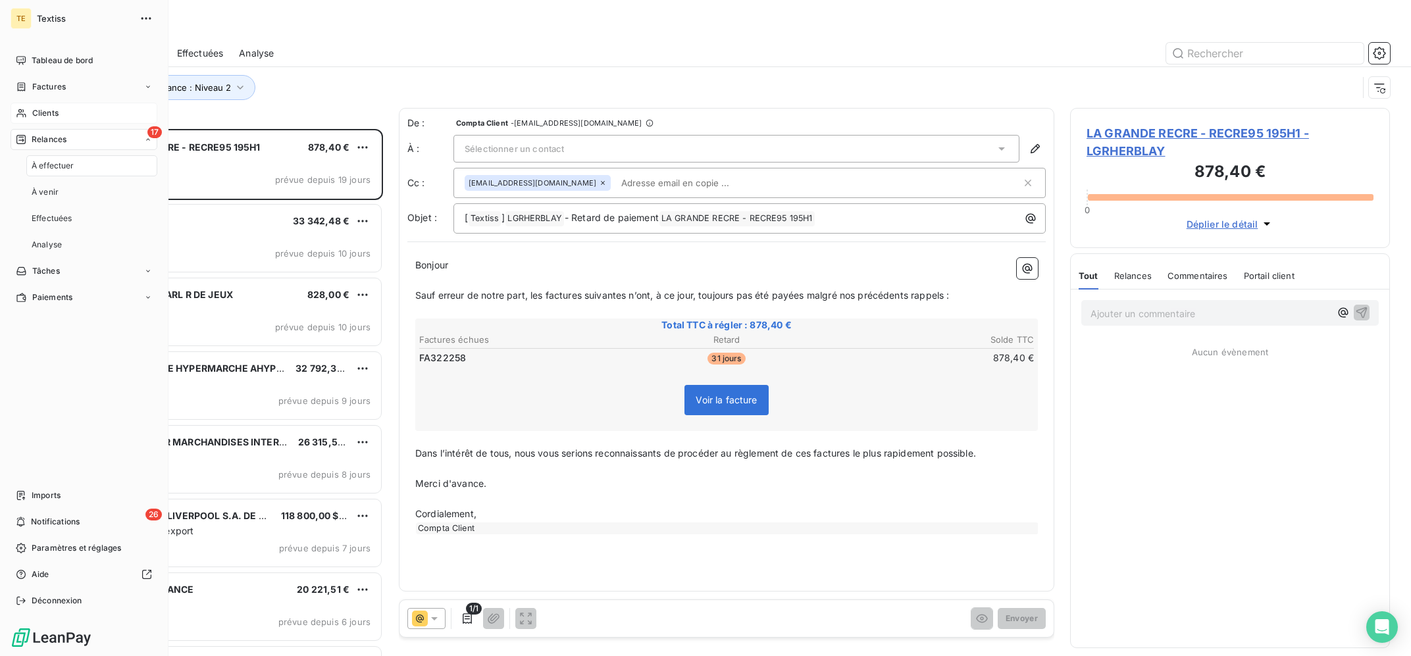
scroll to position [526, 319]
